Goal: Find specific page/section: Find specific page/section

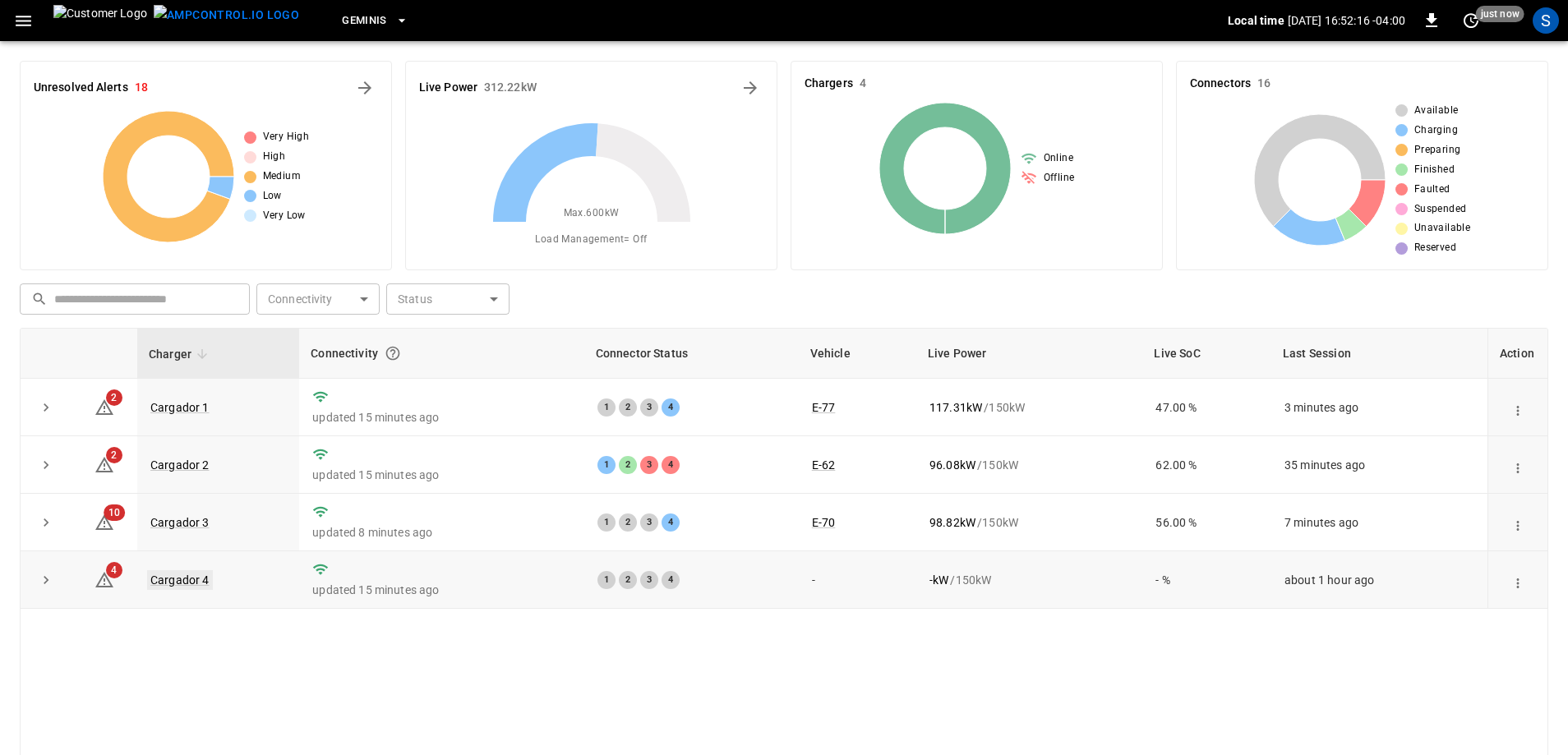
click at [182, 581] on link "Cargador 4" at bounding box center [179, 580] width 66 height 20
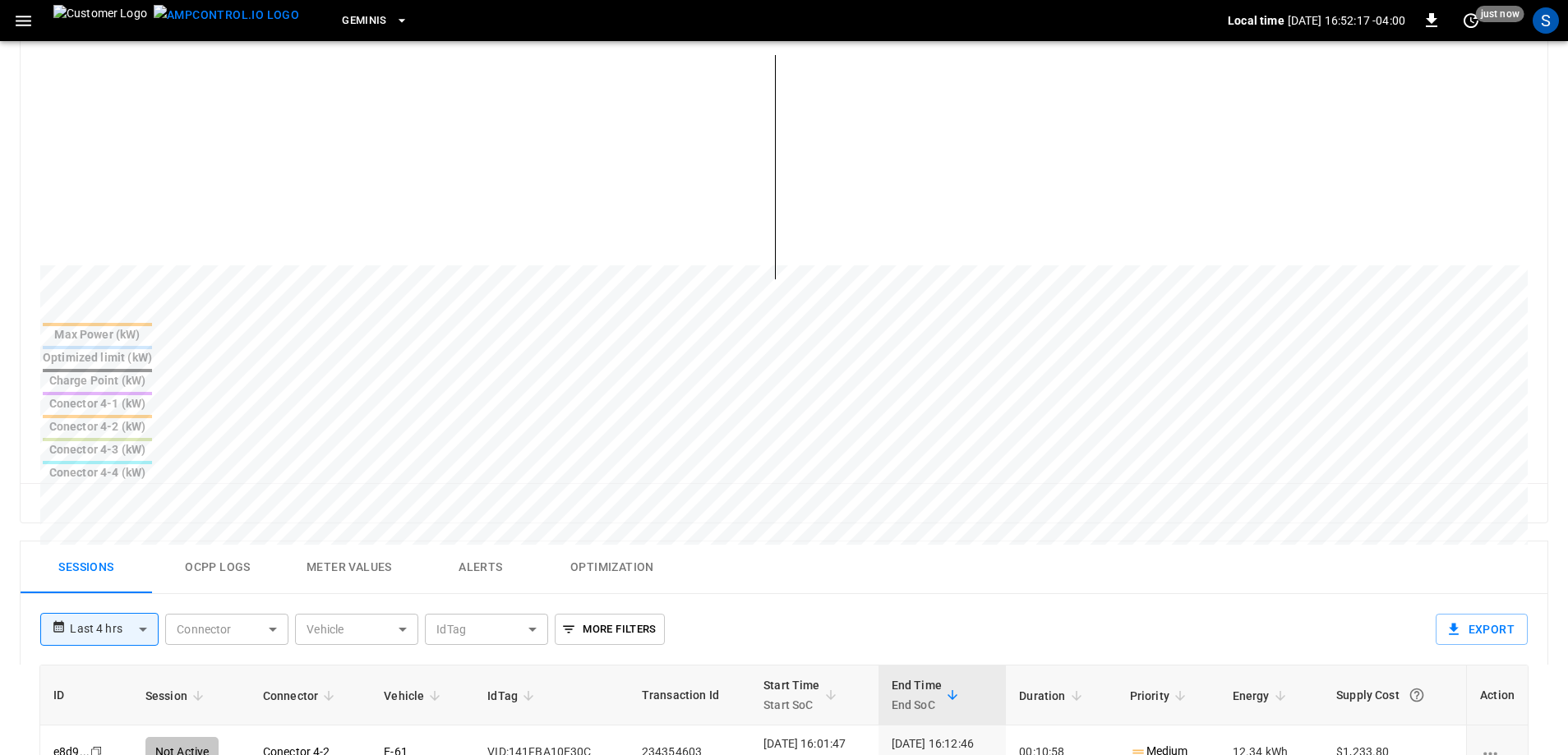
scroll to position [657, 0]
